Goal: Book appointment/travel/reservation

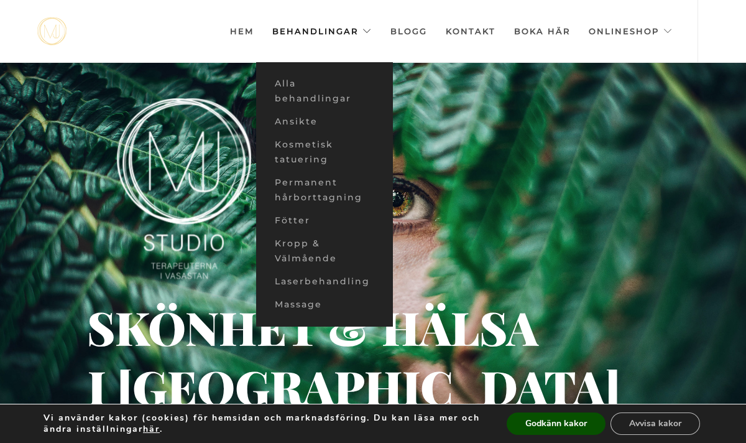
click at [335, 31] on link "Behandlingar" at bounding box center [321, 31] width 99 height 62
click at [313, 118] on link "Ansikte" at bounding box center [324, 121] width 137 height 23
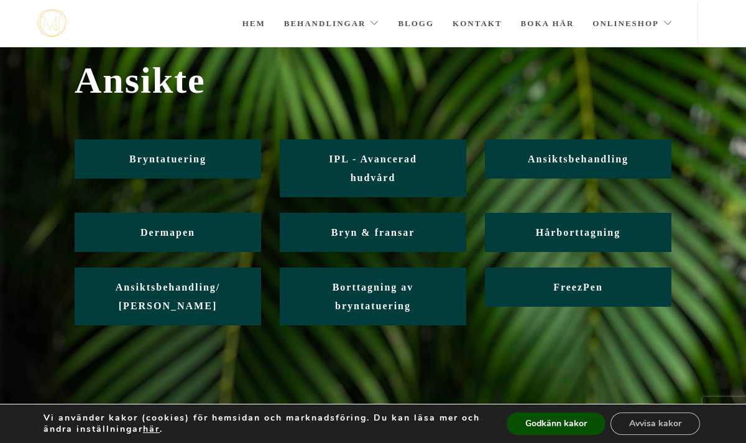
scroll to position [35, 0]
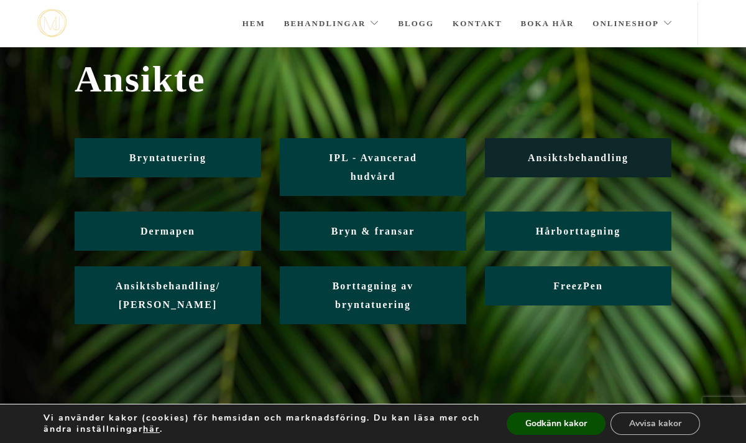
click at [563, 155] on span "Ansiktsbehandling" at bounding box center [578, 157] width 101 height 11
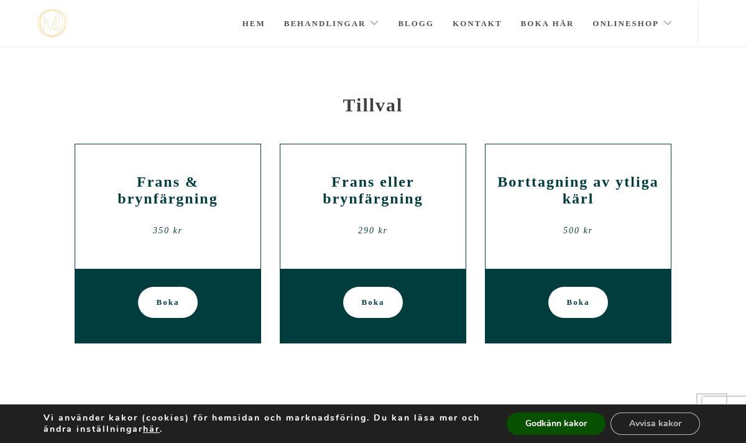
scroll to position [2030, 0]
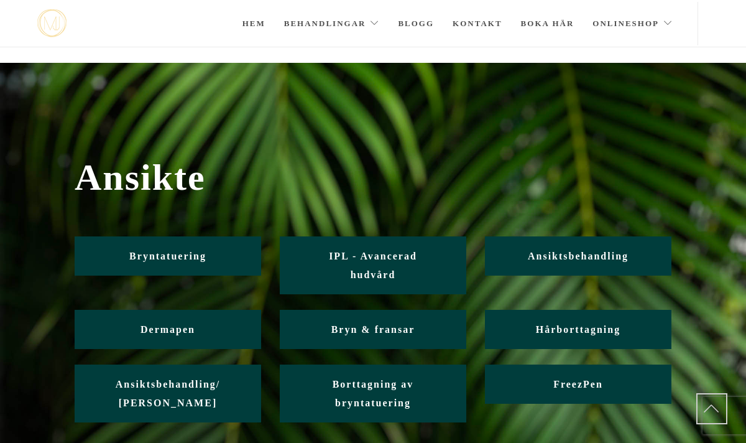
scroll to position [35, 0]
